Goal: Book appointment/travel/reservation

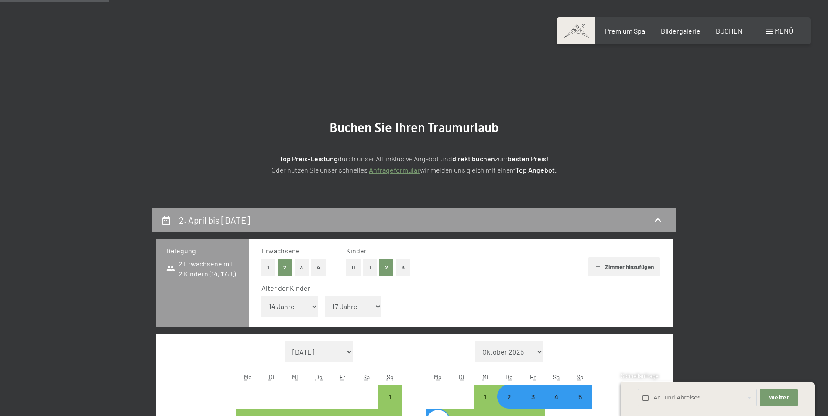
select select "14"
select select "17"
select select "[DATE]"
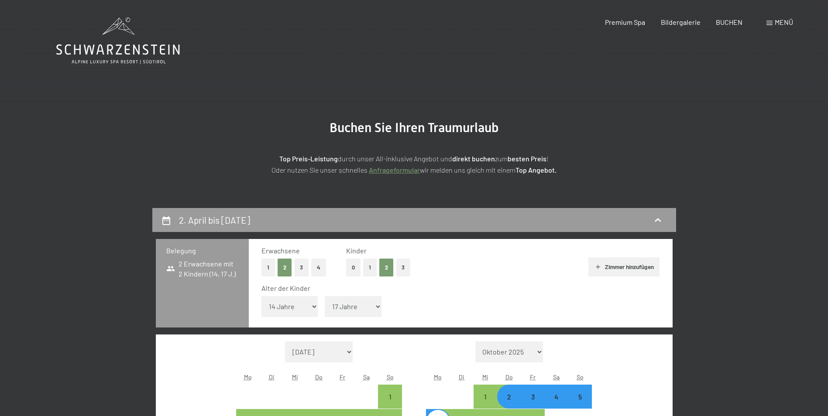
click at [371, 270] on button "1" at bounding box center [370, 268] width 14 height 18
select select "0"
select select "[DATE]"
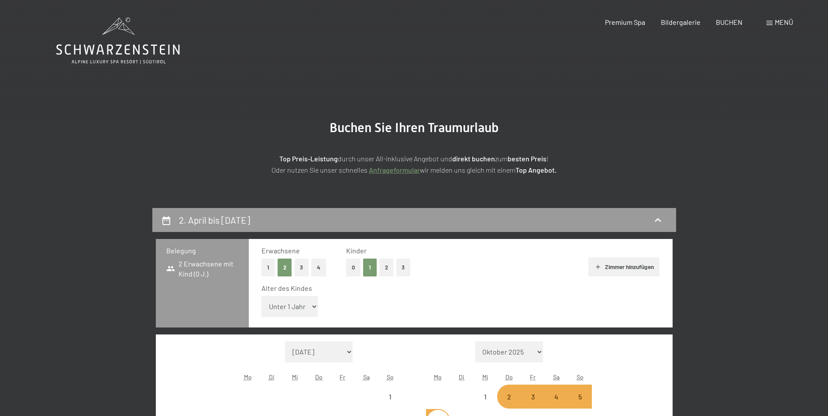
select select "[DATE]"
click at [309, 308] on select "Unter 1 Jahr 1 Jahr 2 Jahre 3 Jahre 4 Jahre 5 Jahre 6 Jahre 7 Jahre 8 Jahre 9 J…" at bounding box center [289, 306] width 57 height 21
select select "[DATE]"
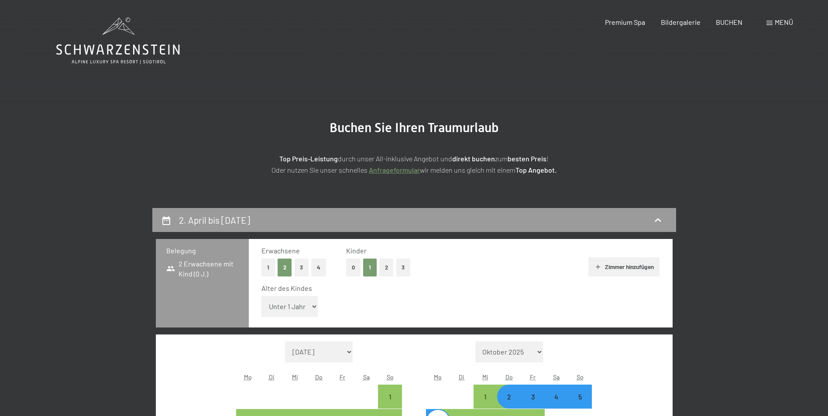
select select "15"
click at [261, 296] on select "Unter 1 Jahr 1 Jahr 2 Jahre 3 Jahre 4 Jahre 5 Jahre 6 Jahre 7 Jahre 8 Jahre 9 J…" at bounding box center [289, 306] width 57 height 21
select select "[DATE]"
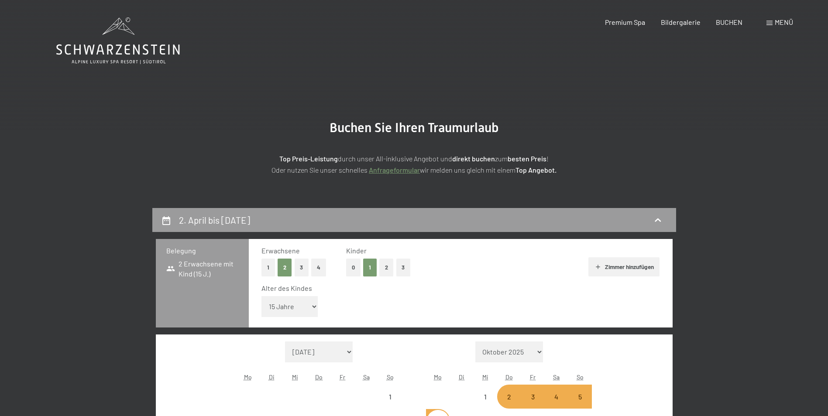
select select "[DATE]"
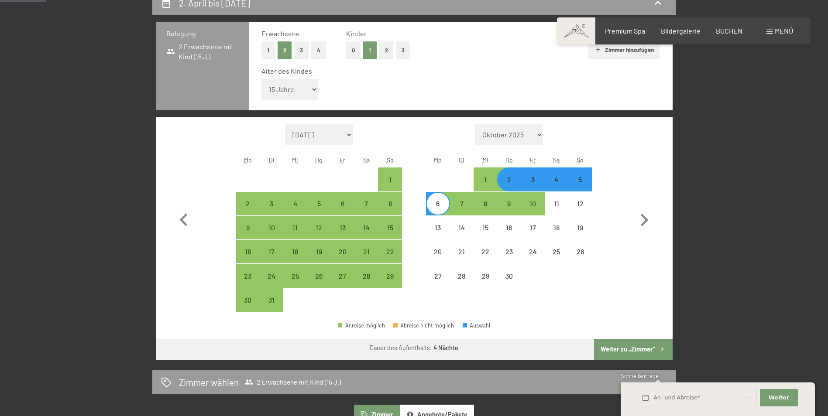
scroll to position [218, 0]
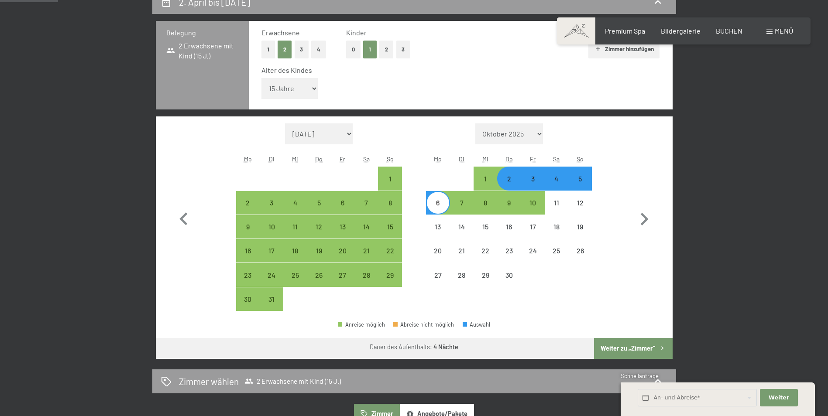
click at [438, 206] on div "6" at bounding box center [438, 210] width 22 height 22
select select "[DATE]"
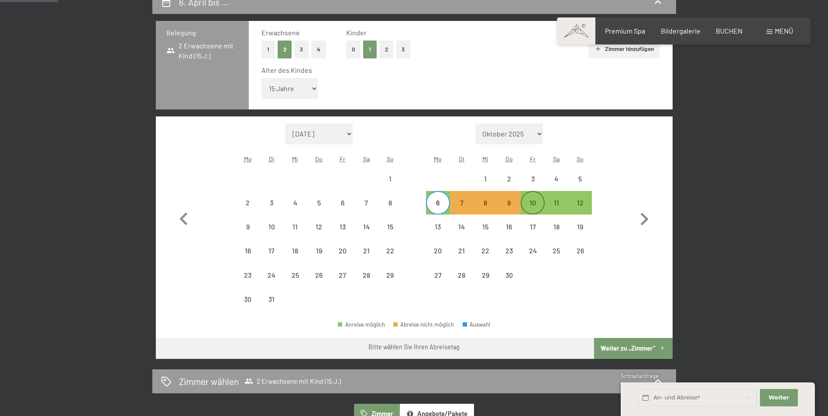
click at [534, 203] on div "10" at bounding box center [532, 210] width 22 height 22
select select "[DATE]"
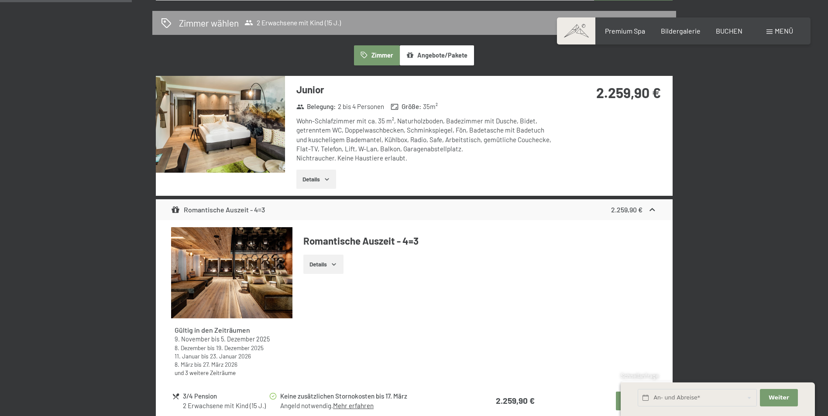
scroll to position [567, 0]
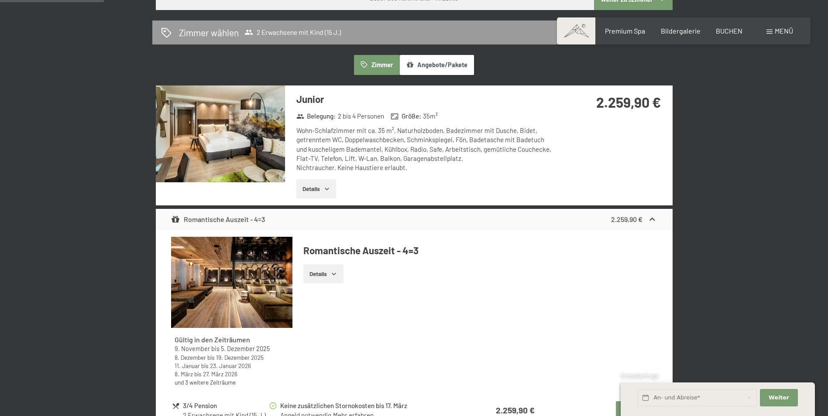
click at [215, 136] on img at bounding box center [220, 134] width 129 height 97
click at [0, 0] on button "button" at bounding box center [0, 0] width 0 height 0
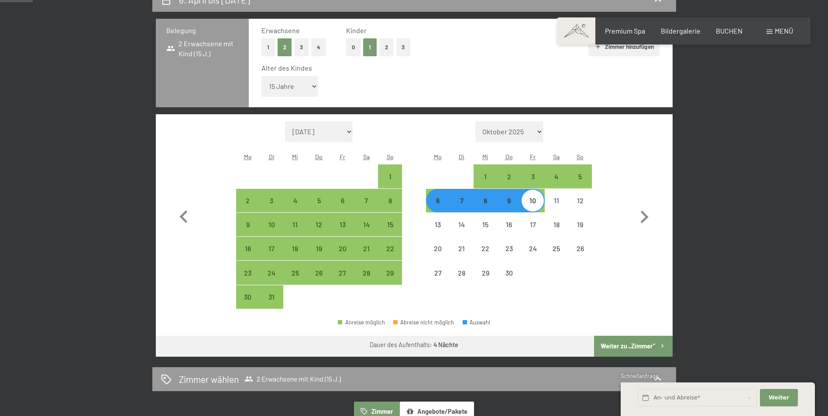
scroll to position [131, 0]
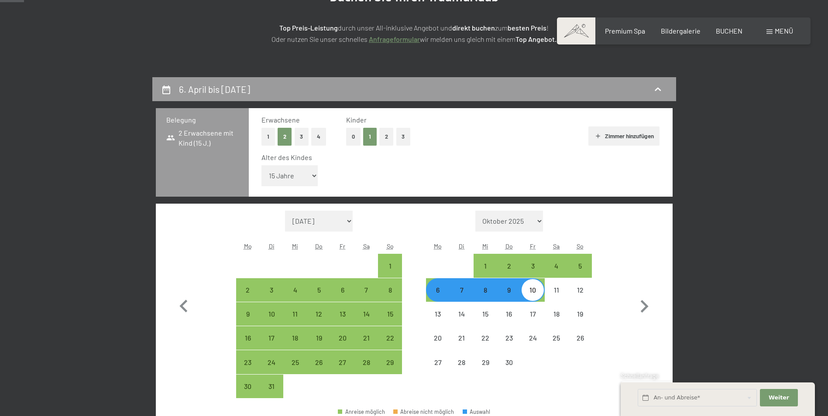
click at [352, 137] on button "0" at bounding box center [353, 137] width 14 height 18
select select "[DATE]"
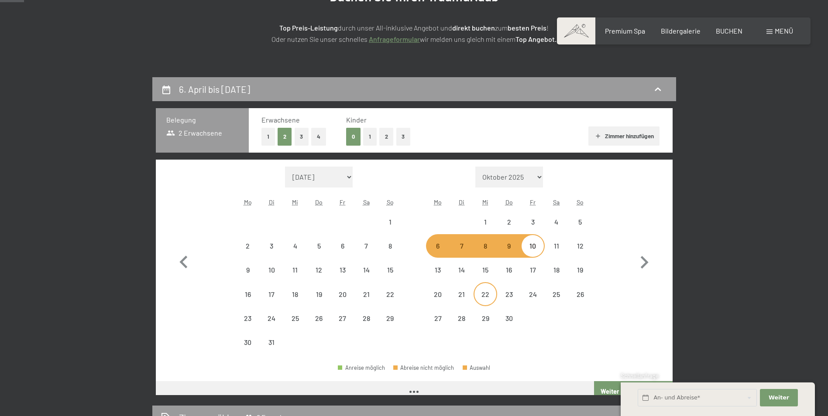
select select "[DATE]"
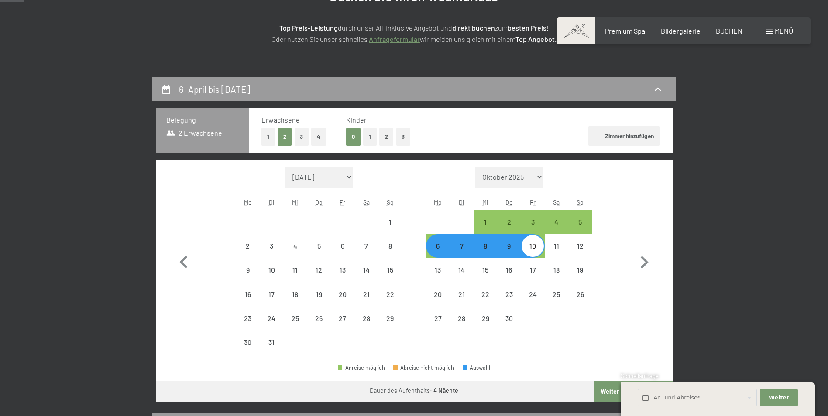
select select "[DATE]"
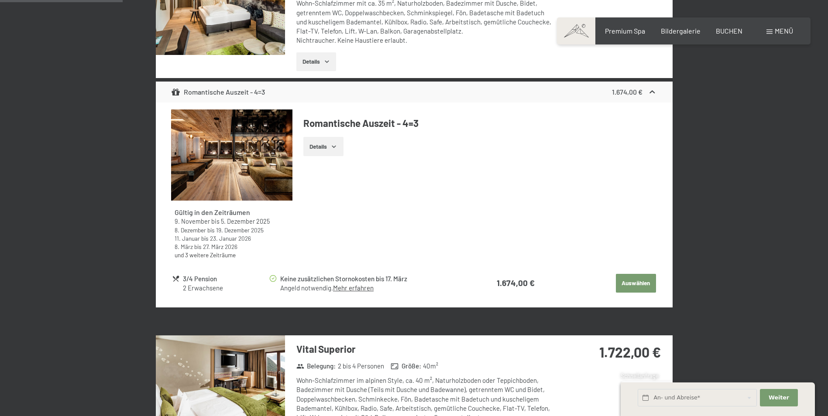
scroll to position [654, 0]
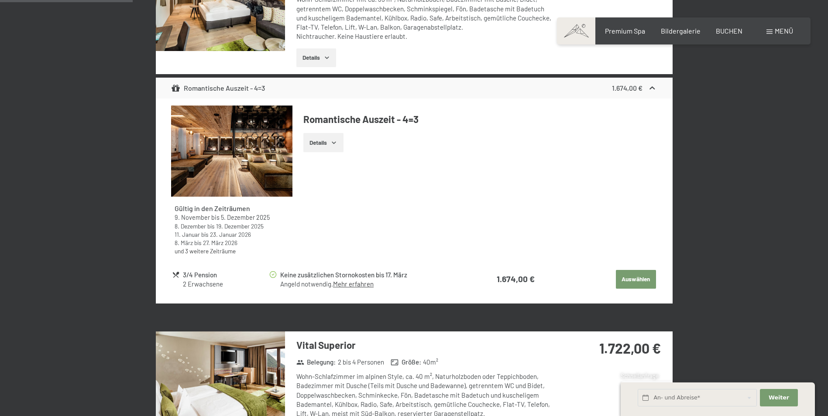
click at [207, 251] on link "und 3 weitere Zeiträume" at bounding box center [204, 250] width 61 height 7
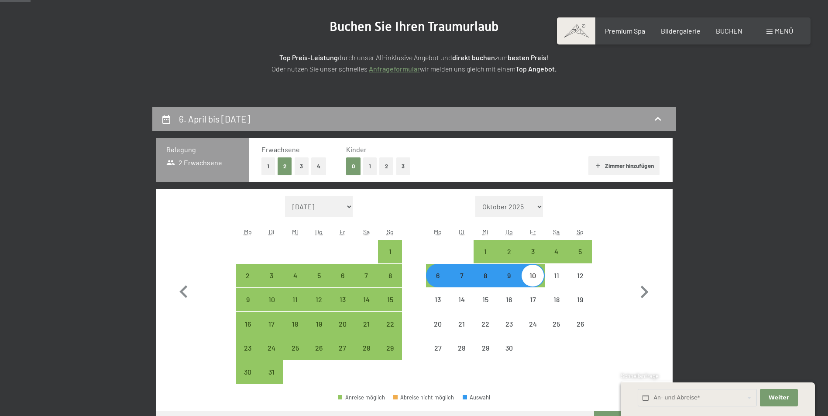
scroll to position [87, 0]
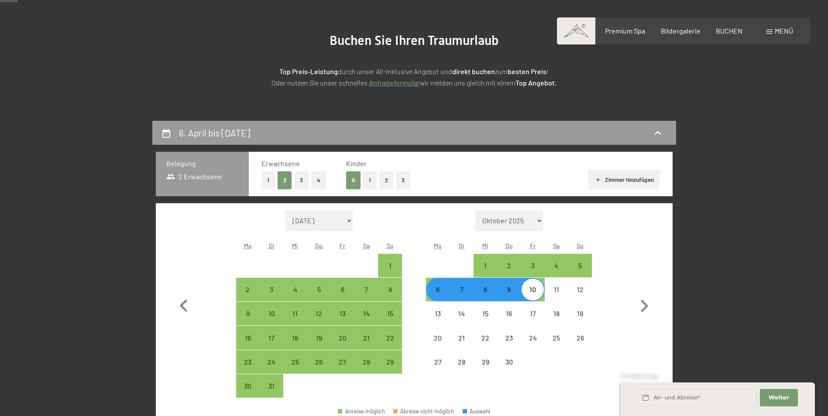
click at [369, 180] on button "1" at bounding box center [370, 180] width 14 height 18
select select "[DATE]"
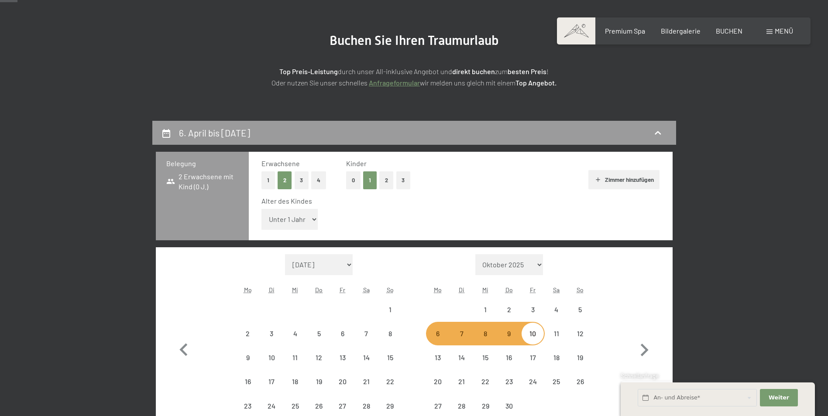
select select "[DATE]"
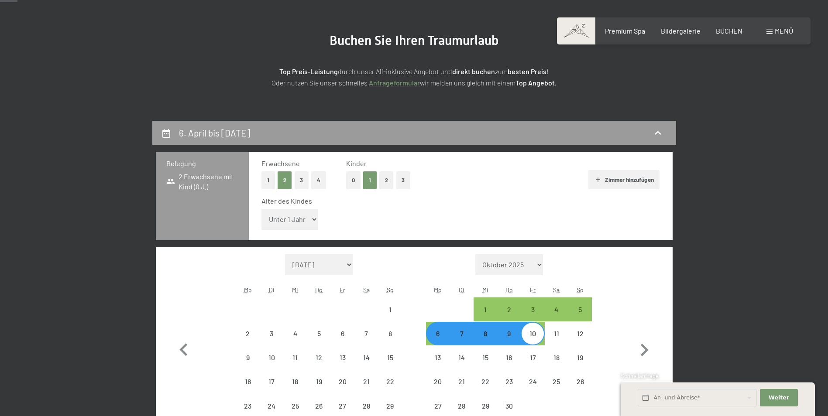
click at [275, 220] on select "Unter 1 Jahr 1 Jahr 2 Jahre 3 Jahre 4 Jahre 5 Jahre 6 Jahre 7 Jahre 8 Jahre 9 J…" at bounding box center [289, 219] width 57 height 21
select select "[DATE]"
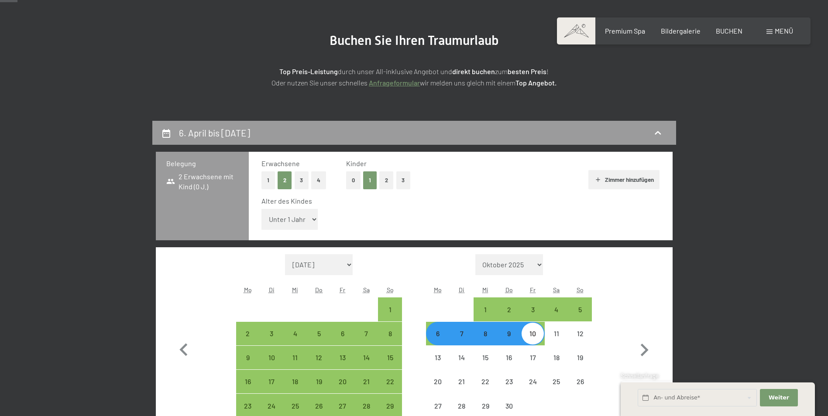
select select "7"
click at [261, 209] on select "Unter 1 Jahr 1 Jahr 2 Jahre 3 Jahre 4 Jahre 5 Jahre 6 Jahre 7 Jahre 8 Jahre 9 J…" at bounding box center [289, 219] width 57 height 21
select select "[DATE]"
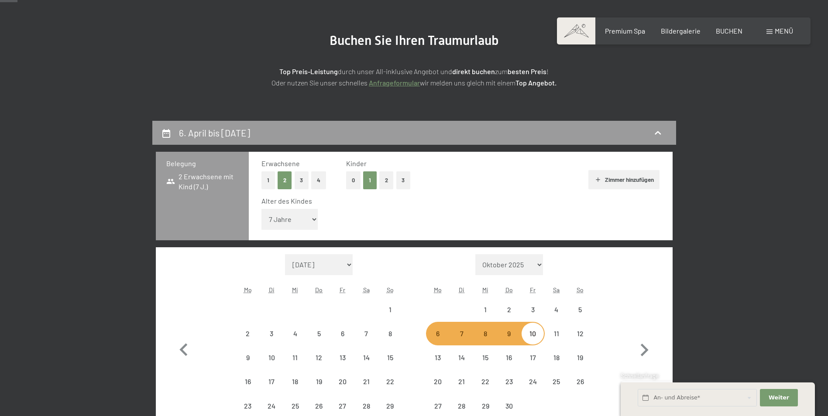
select select "[DATE]"
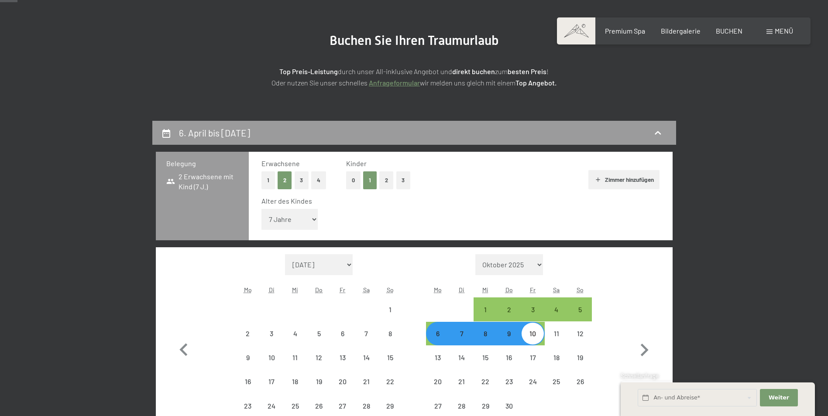
select select "[DATE]"
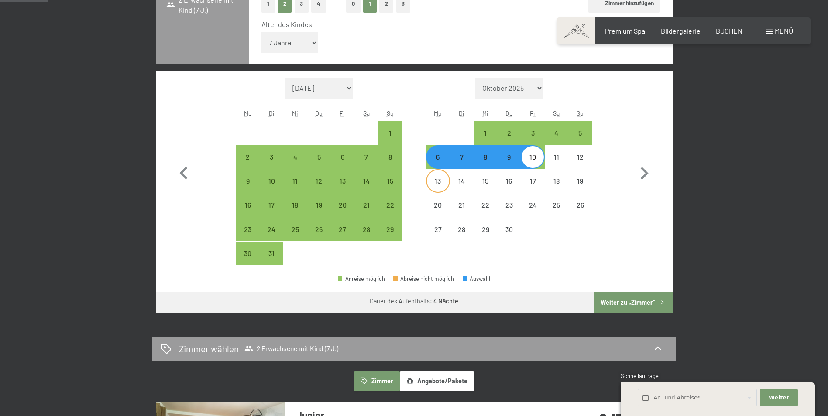
scroll to position [131, 0]
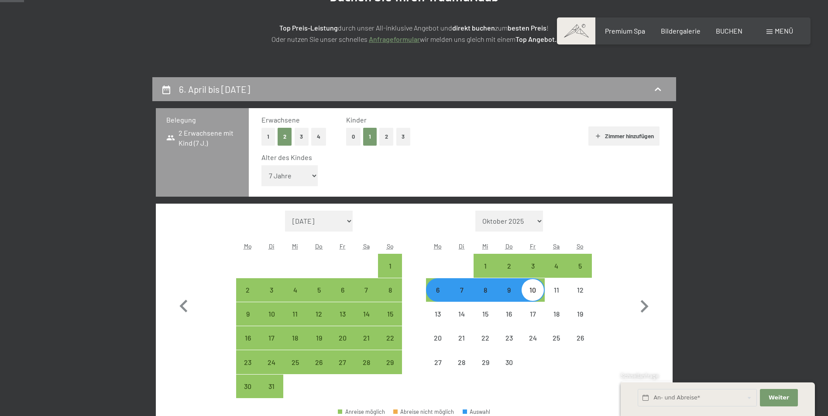
click at [351, 138] on button "0" at bounding box center [353, 137] width 14 height 18
select select "[DATE]"
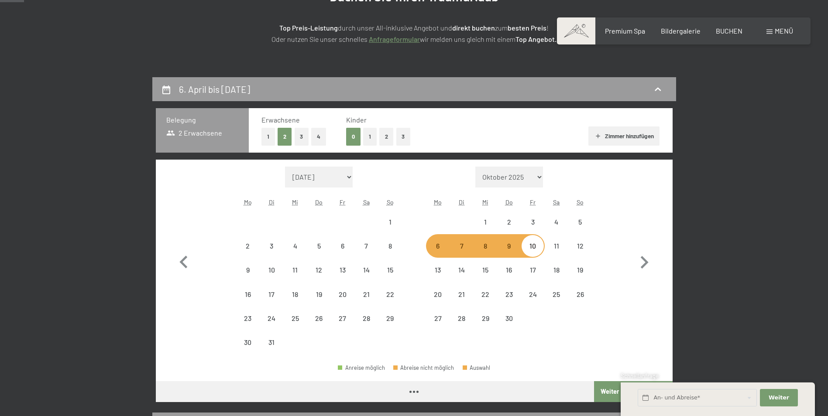
select select "[DATE]"
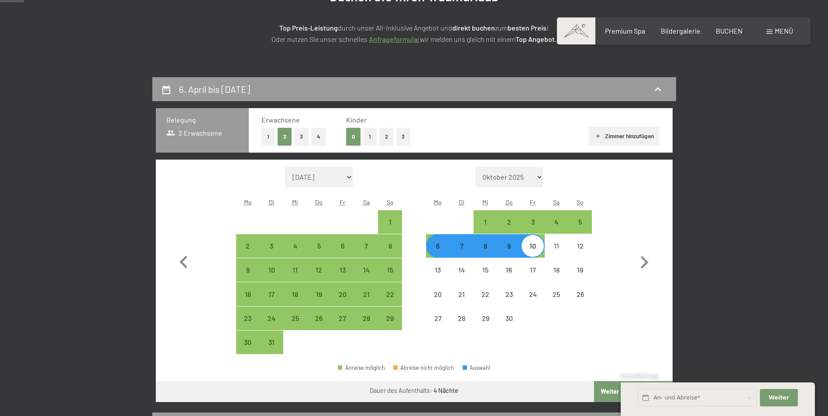
click at [384, 140] on button "2" at bounding box center [386, 137] width 14 height 18
select select "[DATE]"
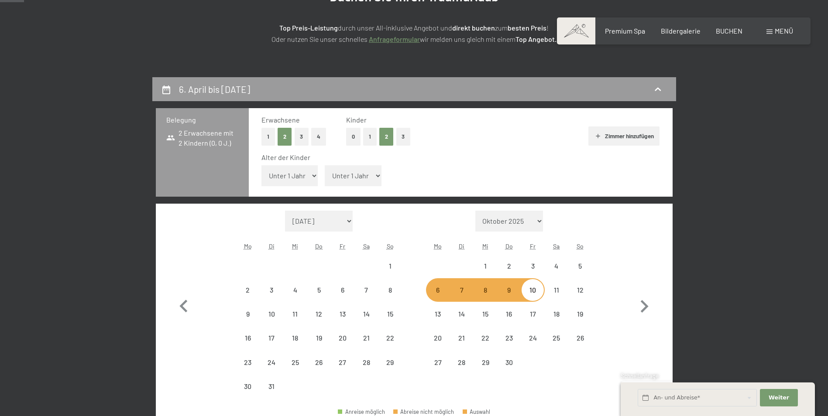
select select "[DATE]"
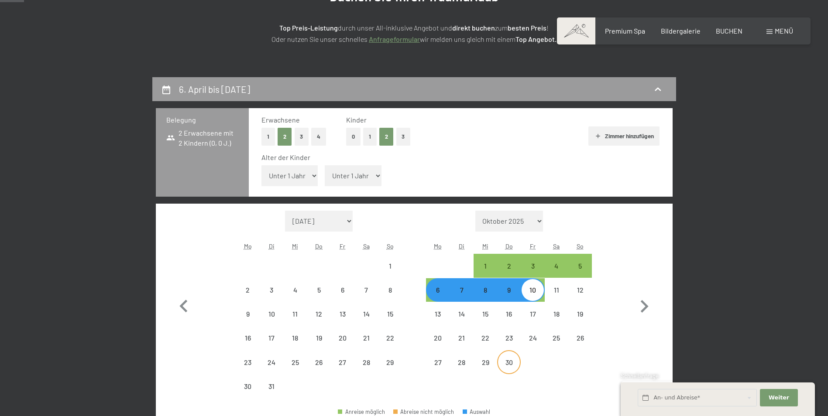
select select "[DATE]"
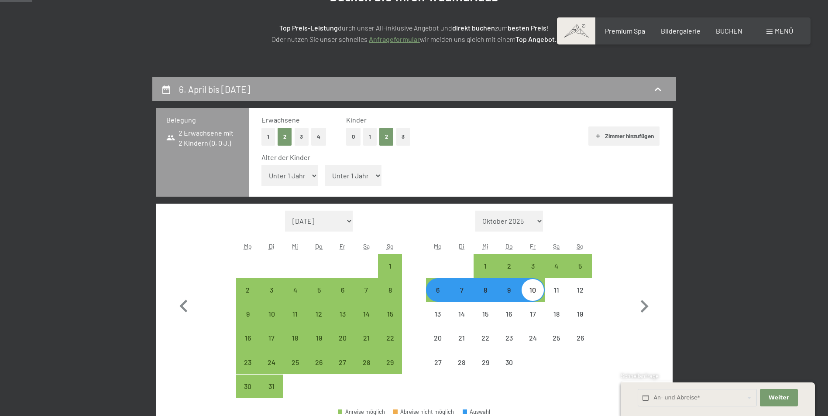
click at [298, 177] on select "Unter 1 Jahr 1 Jahr 2 Jahre 3 Jahre 4 Jahre 5 Jahre 6 Jahre 7 Jahre 8 Jahre 9 J…" at bounding box center [289, 175] width 57 height 21
select select "14"
click at [261, 165] on select "Unter 1 Jahr 1 Jahr 2 Jahre 3 Jahre 4 Jahre 5 Jahre 6 Jahre 7 Jahre 8 Jahre 9 J…" at bounding box center [289, 175] width 57 height 21
select select "[DATE]"
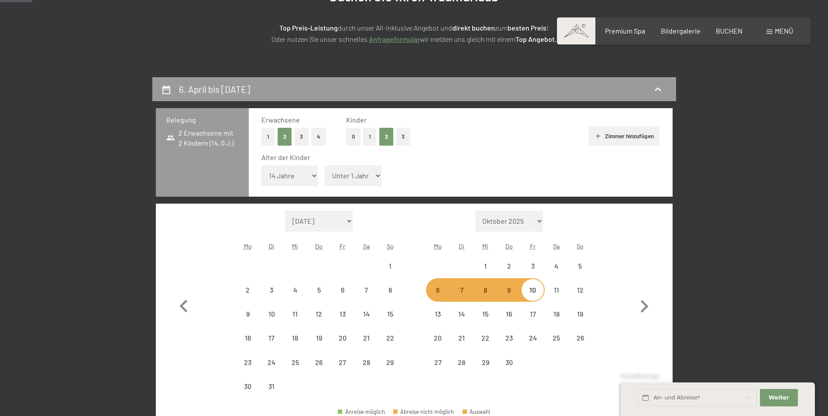
select select "[DATE]"
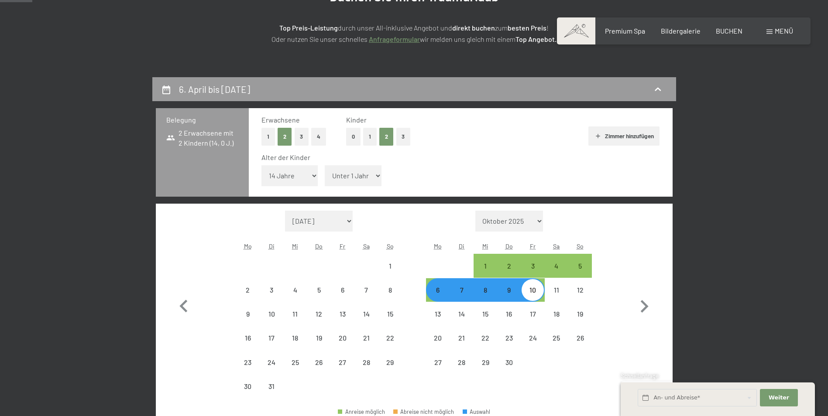
click at [364, 178] on select "Unter 1 Jahr 1 Jahr 2 Jahre 3 Jahre 4 Jahre 5 Jahre 6 Jahre 7 Jahre 8 Jahre 9 J…" at bounding box center [353, 175] width 57 height 21
select select "[DATE]"
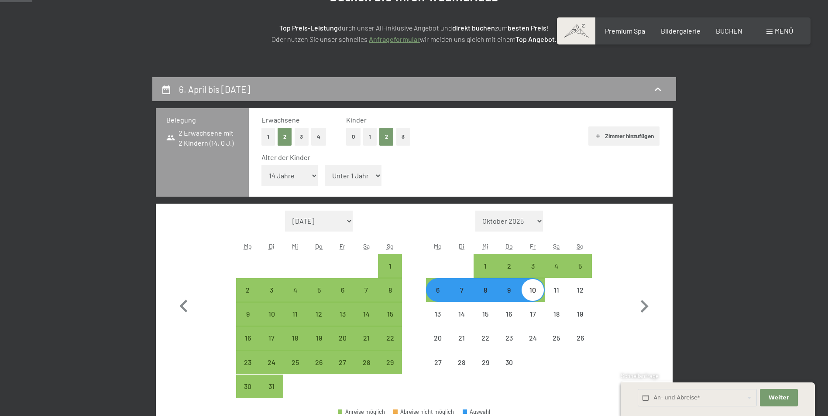
select select "10"
click at [325, 165] on select "Unter 1 Jahr 1 Jahr 2 Jahre 3 Jahre 4 Jahre 5 Jahre 6 Jahre 7 Jahre 8 Jahre 9 J…" at bounding box center [353, 175] width 57 height 21
select select "[DATE]"
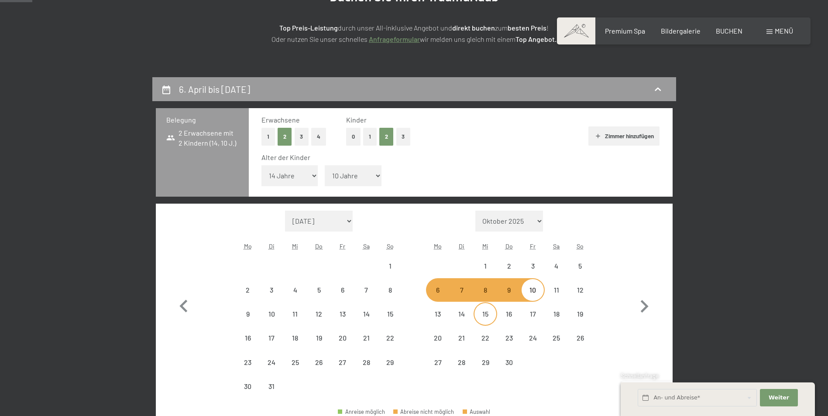
select select "[DATE]"
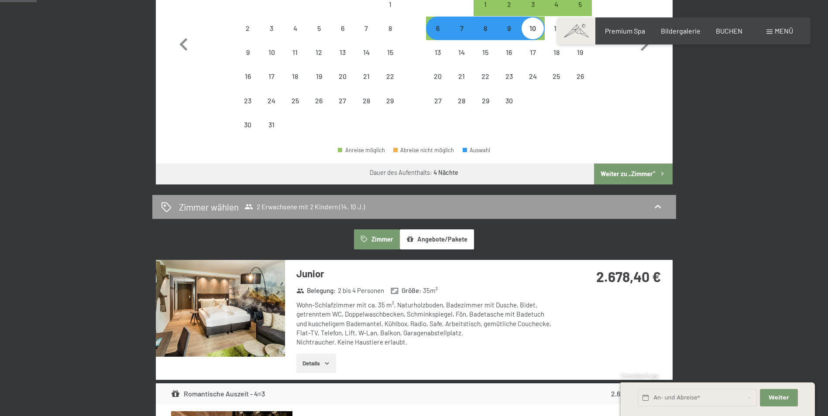
select select "[DATE]"
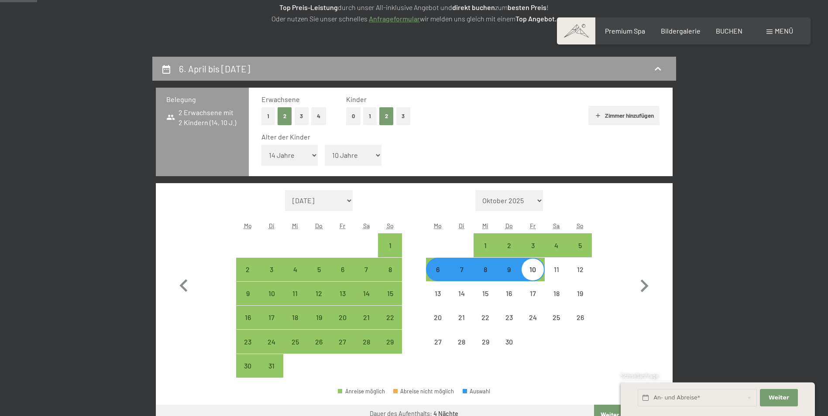
scroll to position [0, 0]
